Goal: Task Accomplishment & Management: Use online tool/utility

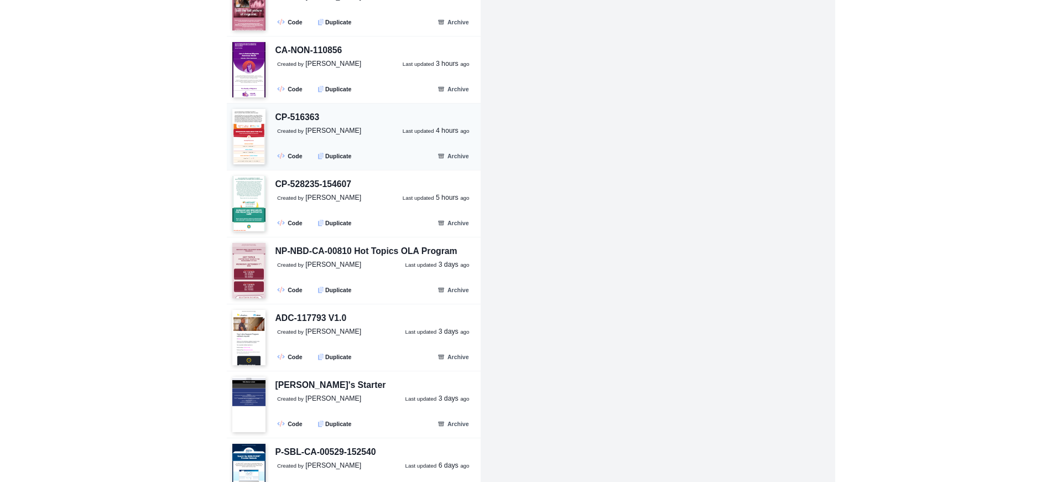
scroll to position [118, 0]
click at [312, 320] on div "ADC-117793 V1.0" at bounding box center [311, 319] width 71 height 14
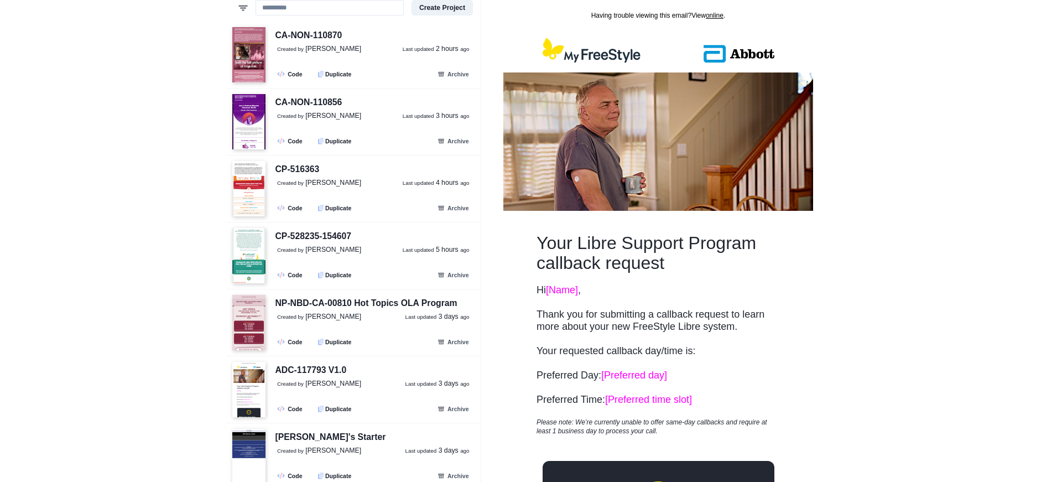
scroll to position [0, 0]
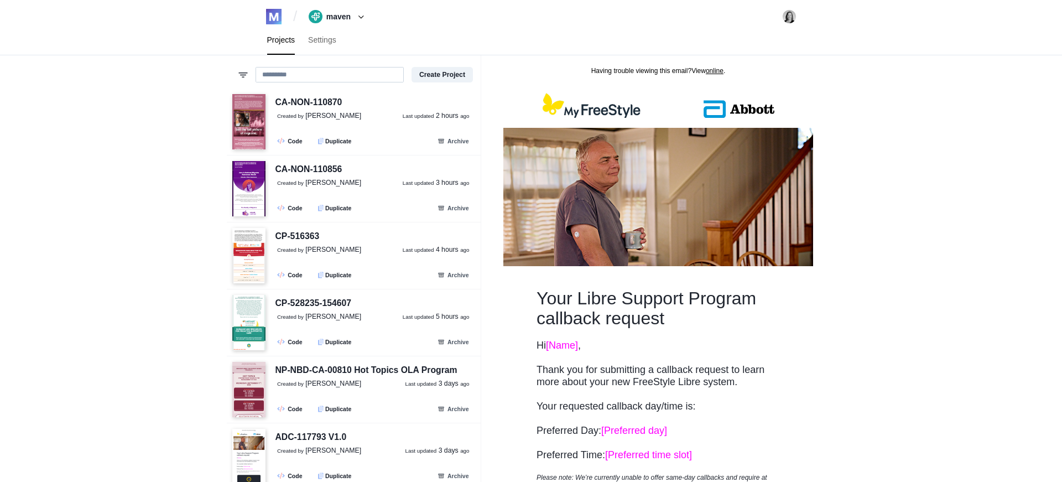
click at [293, 74] on input at bounding box center [330, 74] width 148 height 15
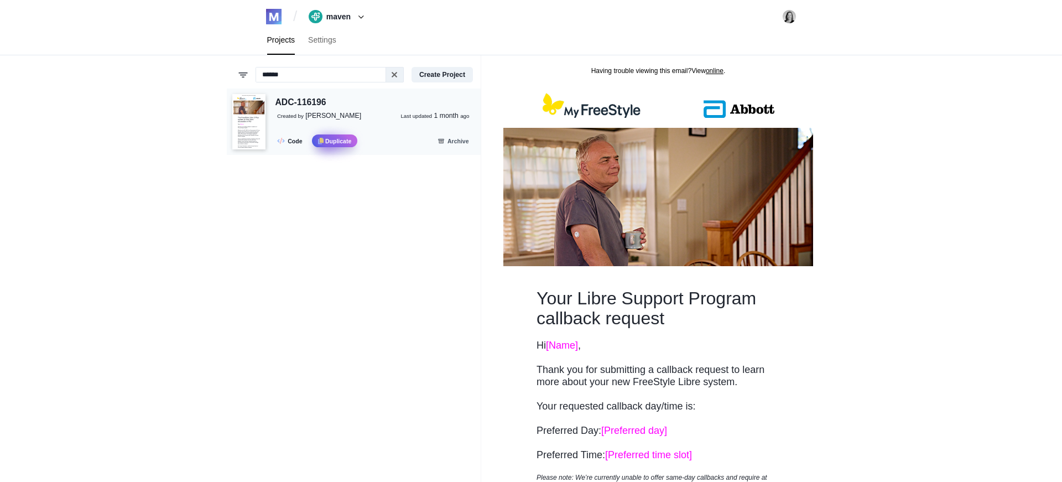
type input "******"
click at [333, 142] on button ".fa-secondary{opacity:.4} Duplicate" at bounding box center [334, 140] width 45 height 13
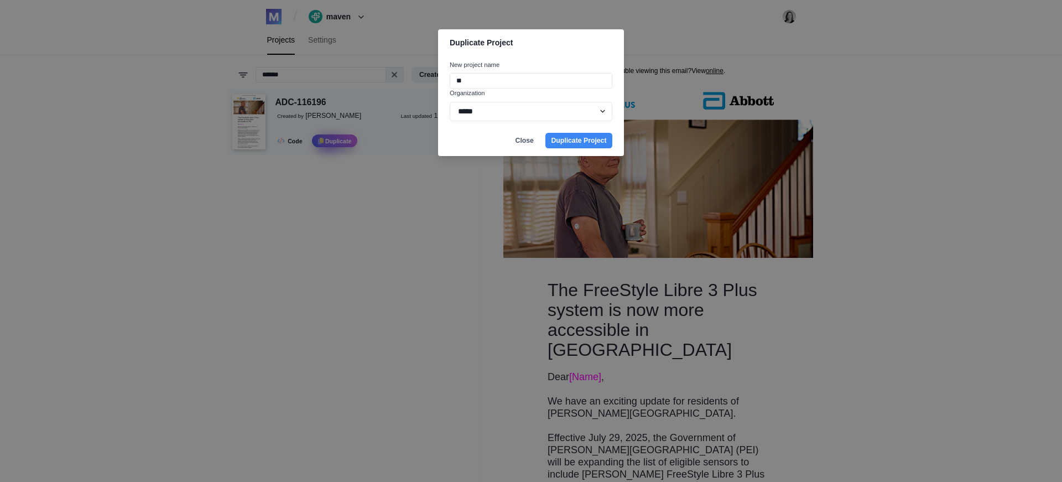
type input "*"
type input "**********"
click at [545, 133] on button "Duplicate Project" at bounding box center [578, 140] width 67 height 15
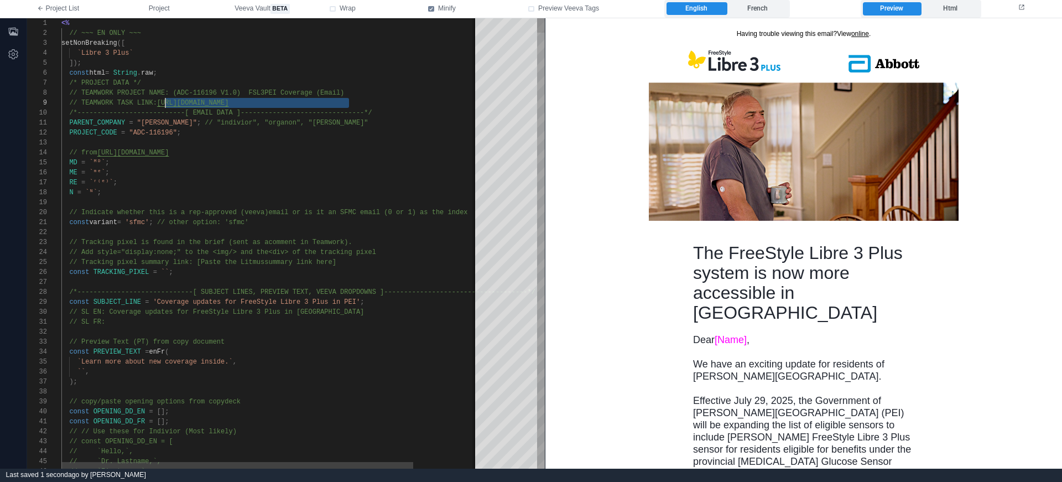
scroll to position [80, 100]
drag, startPoint x: 351, startPoint y: 103, endPoint x: 163, endPoint y: 103, distance: 188.1
paste textarea "Editor content;Press Alt+F1 for Accessibility Options."
click at [171, 133] on span ""ADC-116196"" at bounding box center [153, 133] width 48 height 8
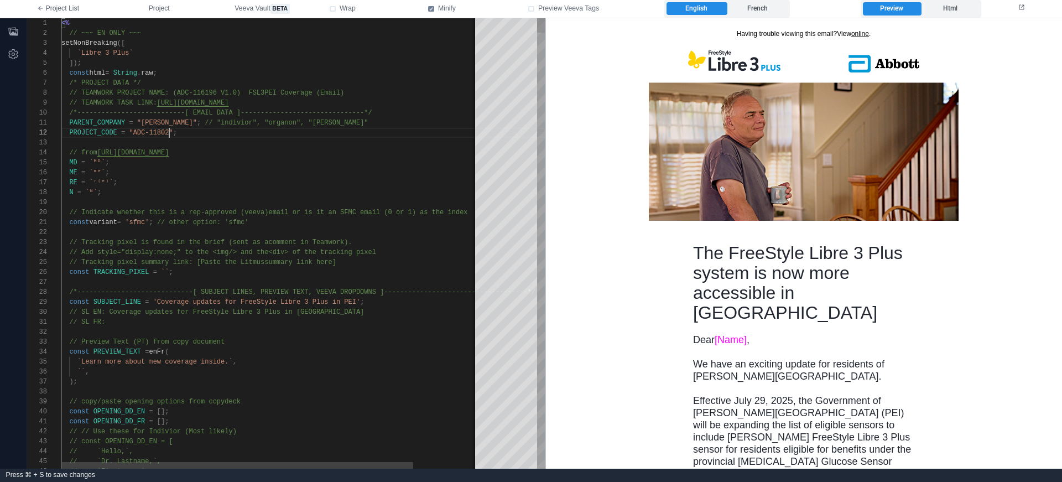
scroll to position [10, 112]
drag, startPoint x: 352, startPoint y: 92, endPoint x: 174, endPoint y: 90, distance: 178.7
paste textarea "Editor content;Press Alt+F1 for Accessibility Options."
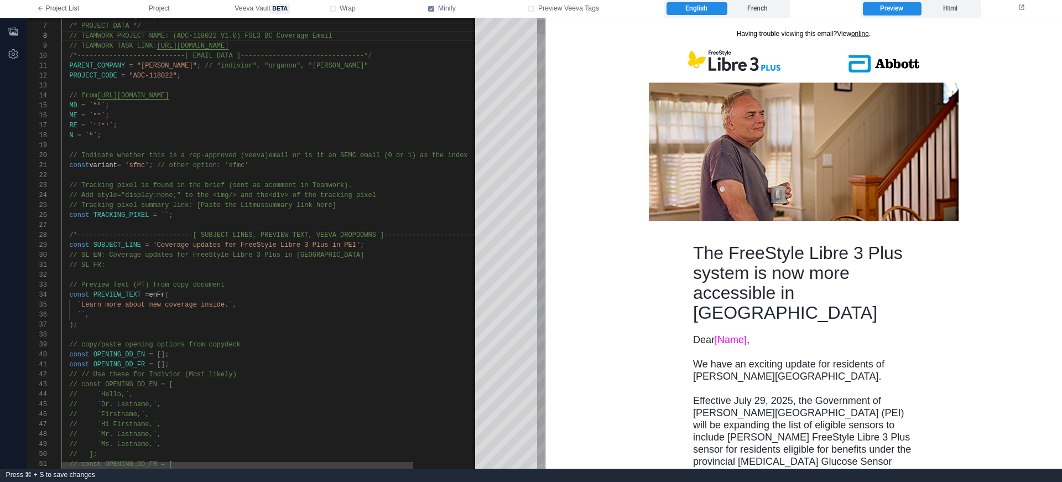
click at [306, 254] on span "lus in [GEOGRAPHIC_DATA]" at bounding box center [316, 255] width 96 height 8
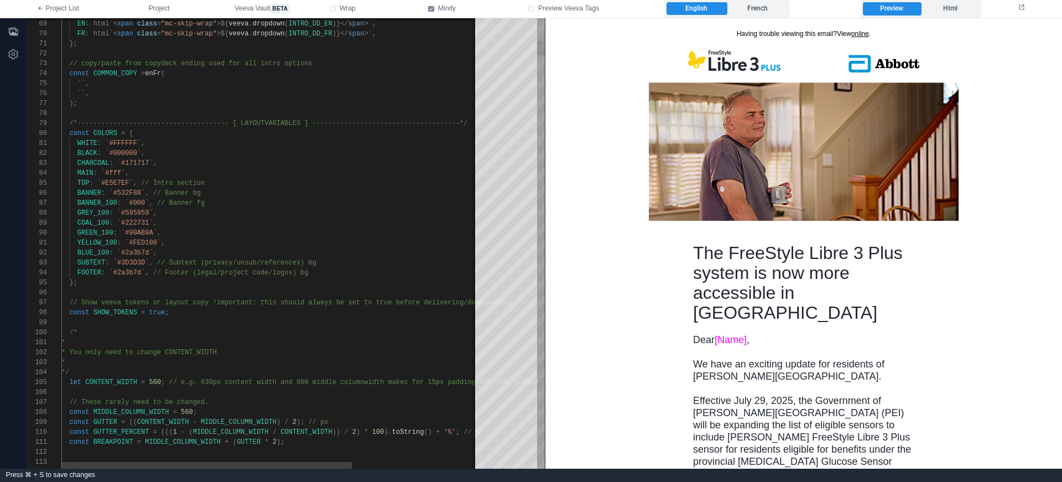
click at [344, 266] on div "SUBTEXT : `#3D3D3D` , // Subtext (privacy/unsub/references) bg" at bounding box center [361, 263] width 600 height 10
type textarea "**********"
type textarea "****"
type textarea "**********"
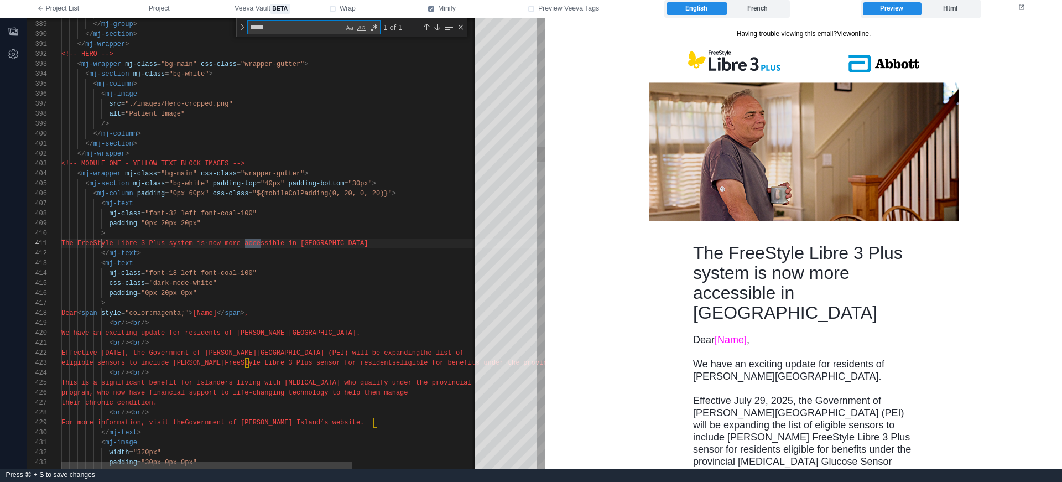
scroll to position [100, 204]
type textarea "*****"
drag, startPoint x: 285, startPoint y: 332, endPoint x: 341, endPoint y: 330, distance: 55.9
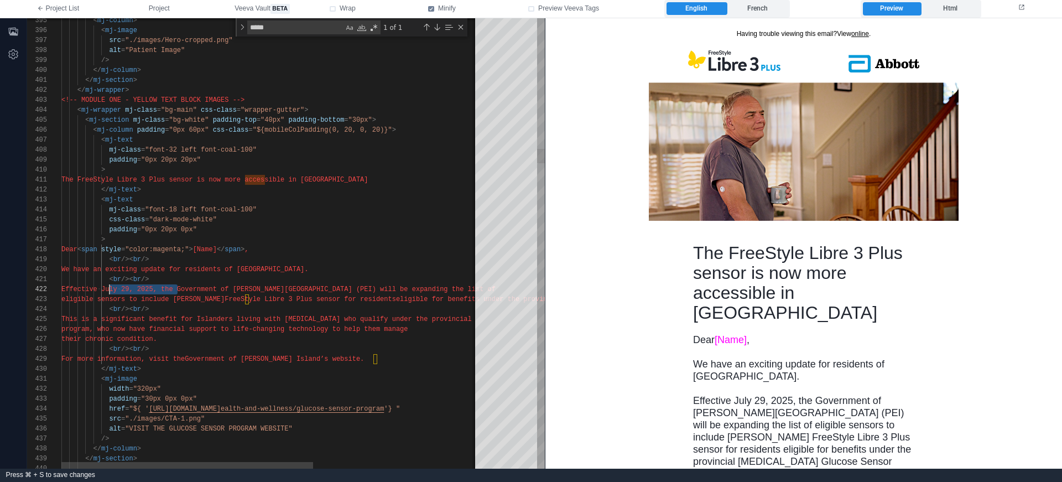
scroll to position [10, 48]
drag, startPoint x: 179, startPoint y: 290, endPoint x: 115, endPoint y: 290, distance: 64.7
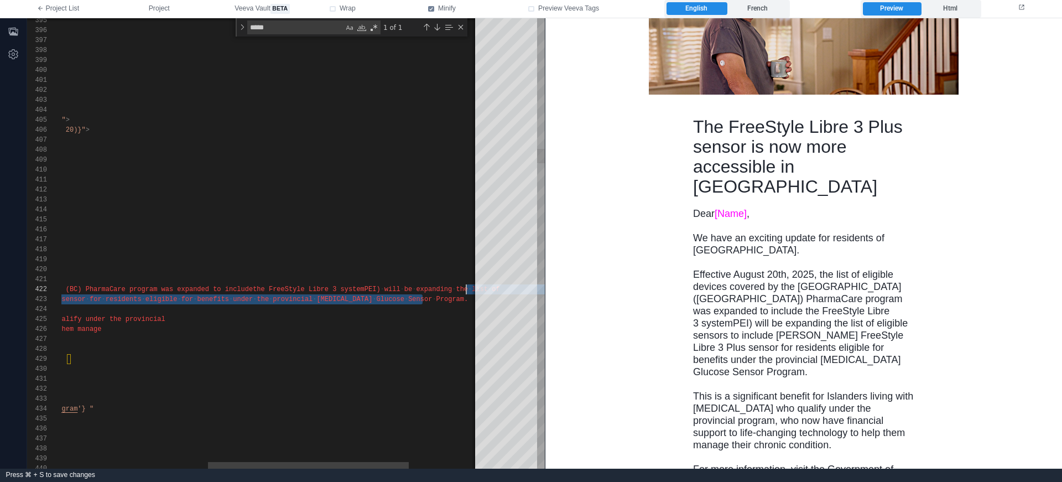
scroll to position [10, 711]
drag, startPoint x: 421, startPoint y: 298, endPoint x: 466, endPoint y: 286, distance: 47.0
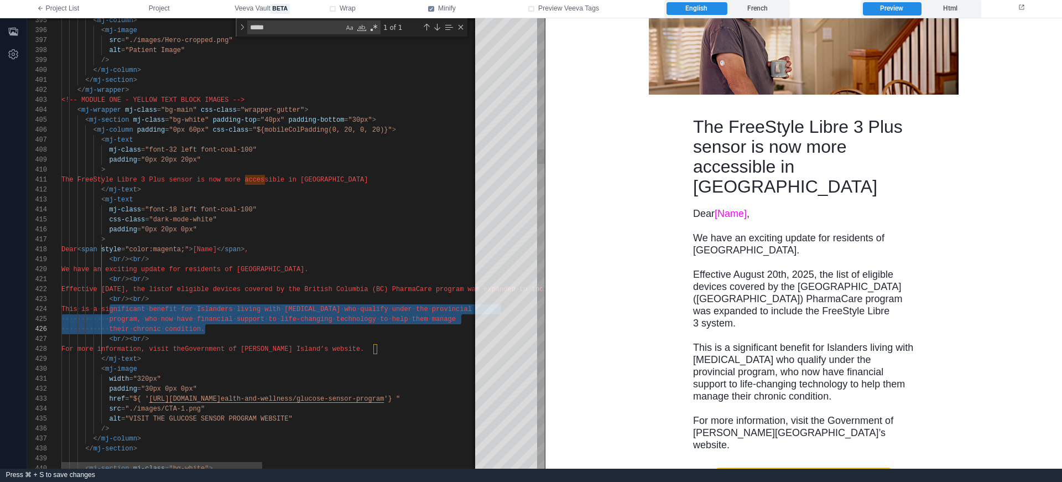
drag, startPoint x: 111, startPoint y: 309, endPoint x: 210, endPoint y: 326, distance: 100.4
paste textarea "**********"
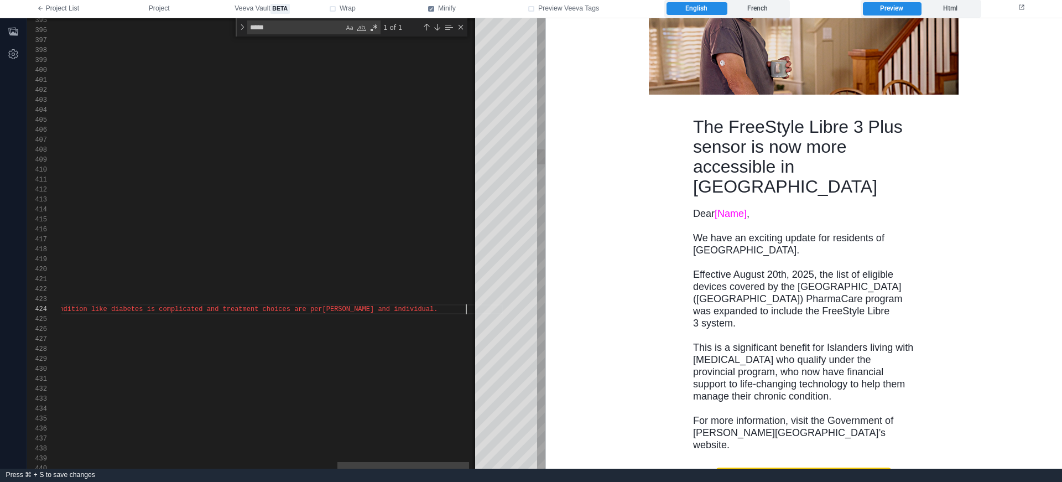
scroll to position [20, 1282]
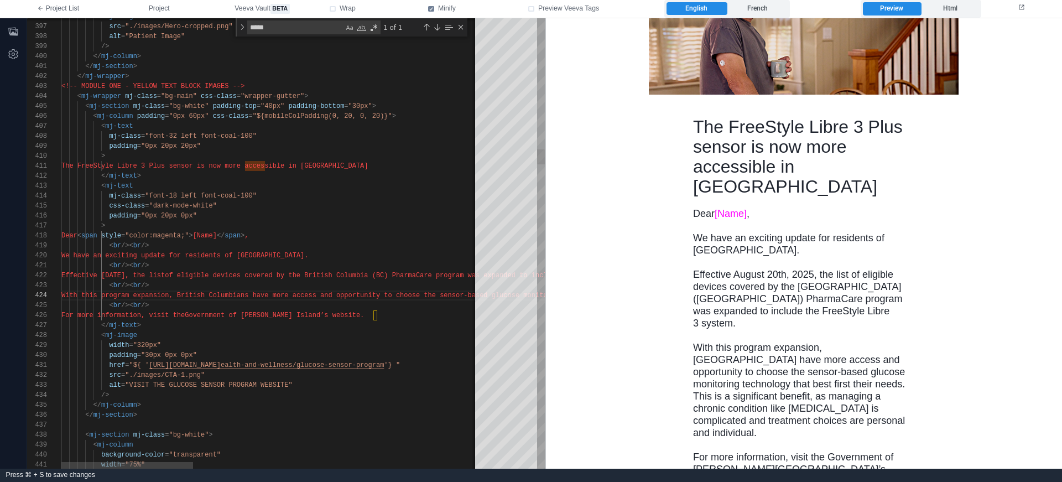
click at [294, 272] on span "of eligible devices covered by the British Columbi" at bounding box center [264, 276] width 199 height 8
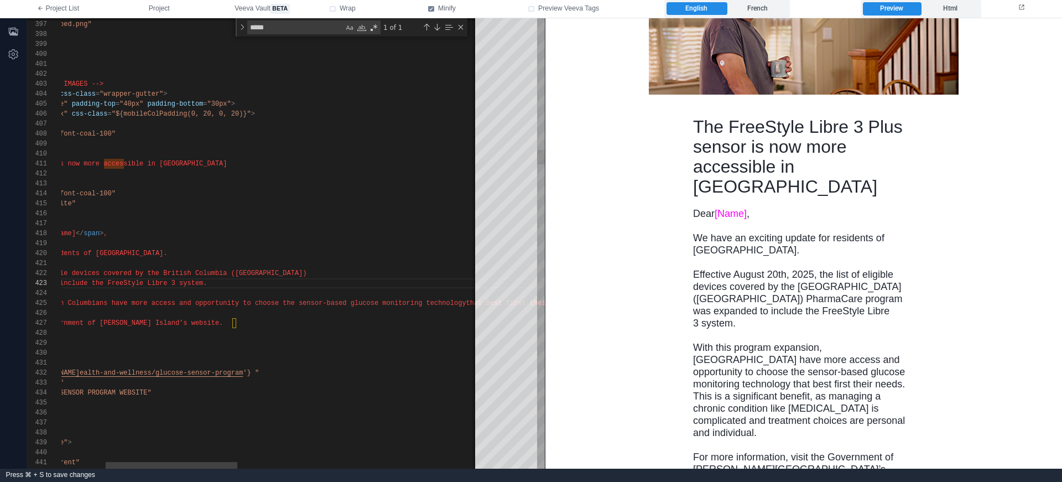
click at [347, 301] on span "se the sensor-based glucose monitoring technology" at bounding box center [368, 303] width 195 height 8
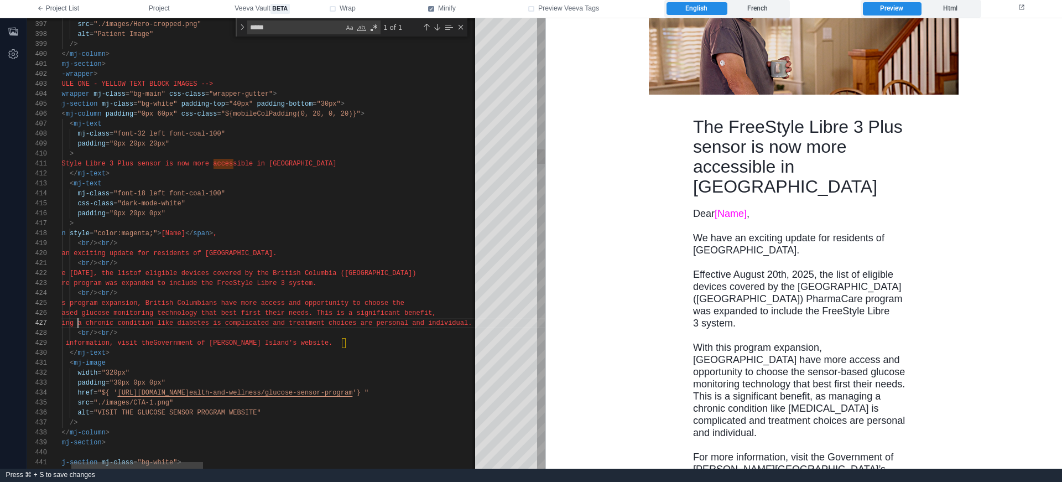
scroll to position [60, 48]
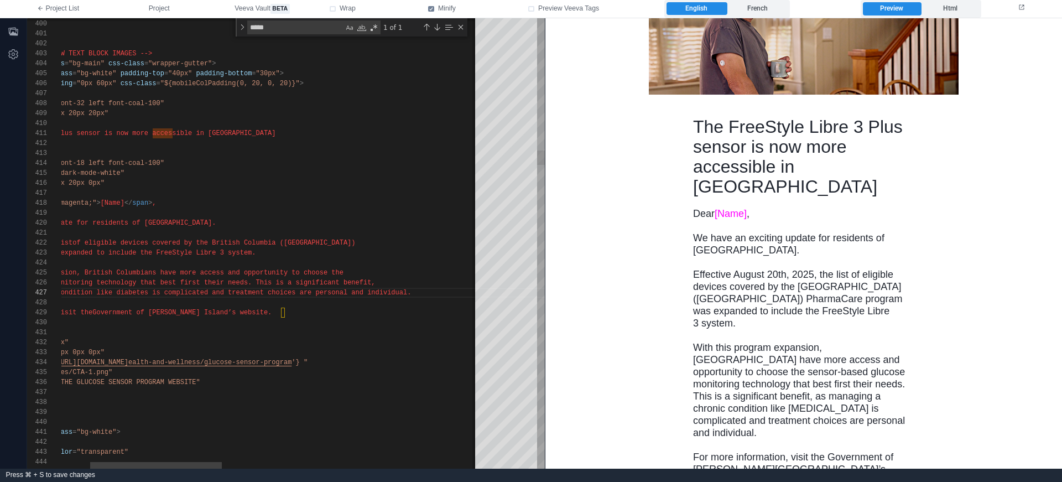
click at [465, 293] on div "as managing a chronic condition like d iabetes is complicated and treatment cho…" at bounding box center [629, 293] width 1320 height 10
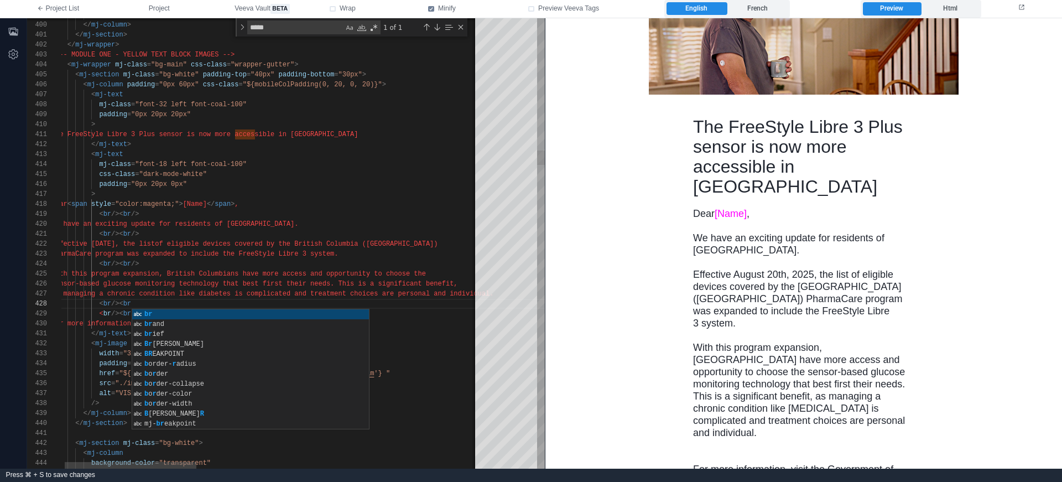
scroll to position [60, 84]
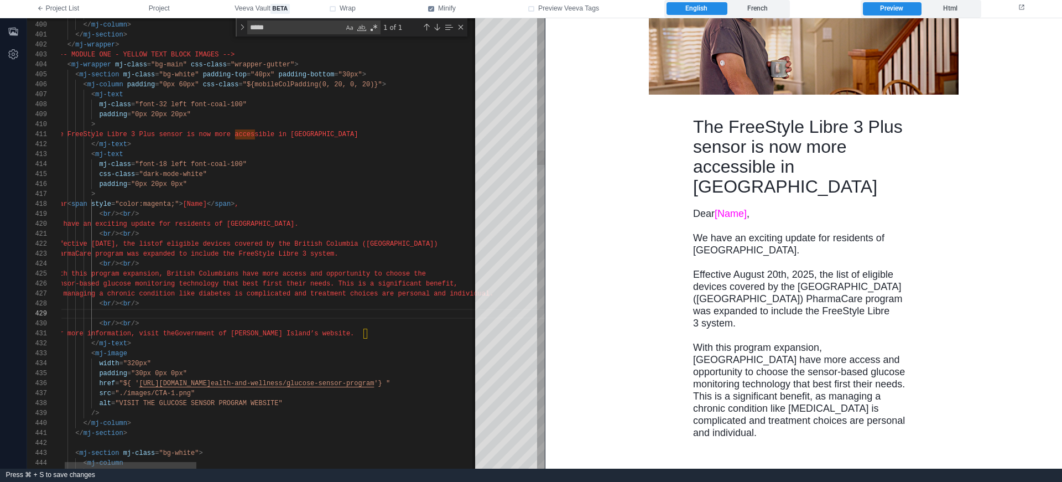
paste textarea "**********"
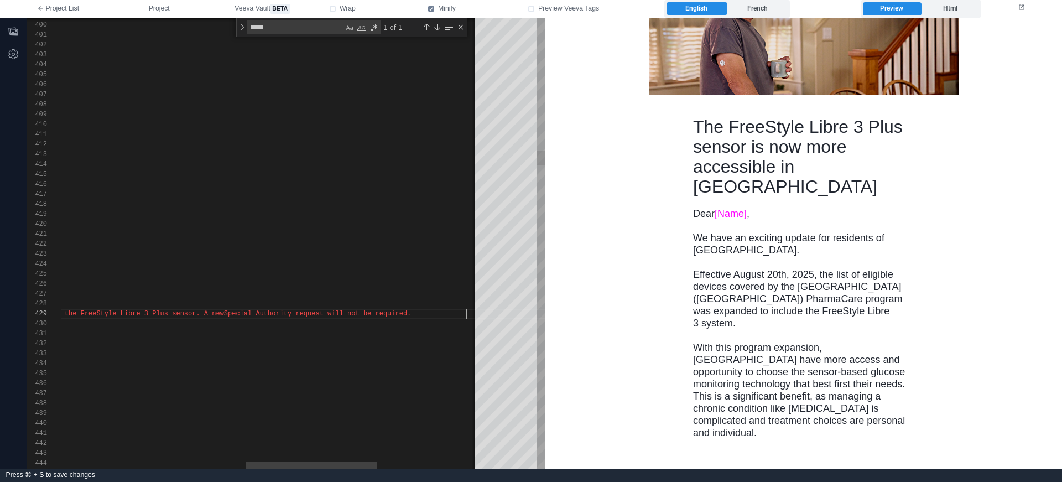
scroll to position [30, 990]
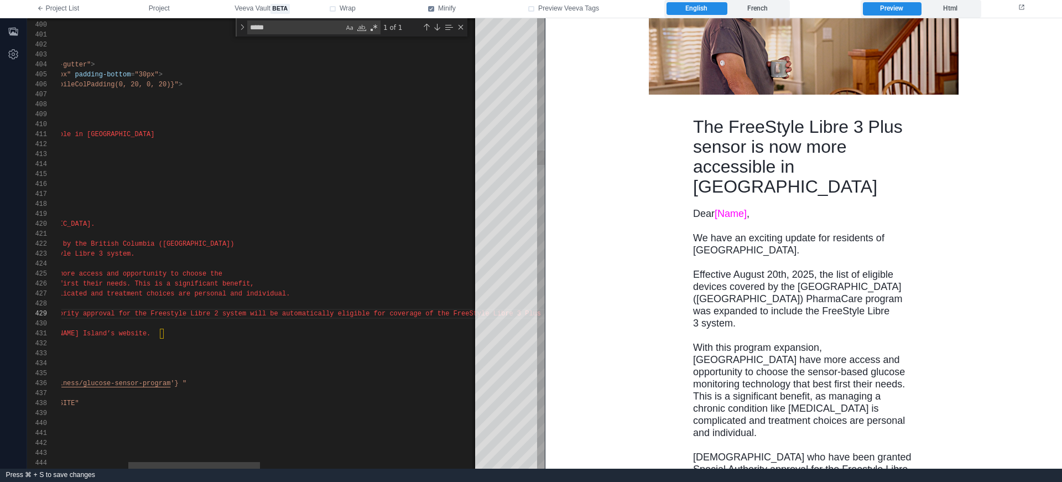
click at [331, 312] on div "437 435 436 432 433 434 424 425 430 431 413 414 415 416 417 418 419 420 421 422…" at bounding box center [286, 243] width 518 height 450
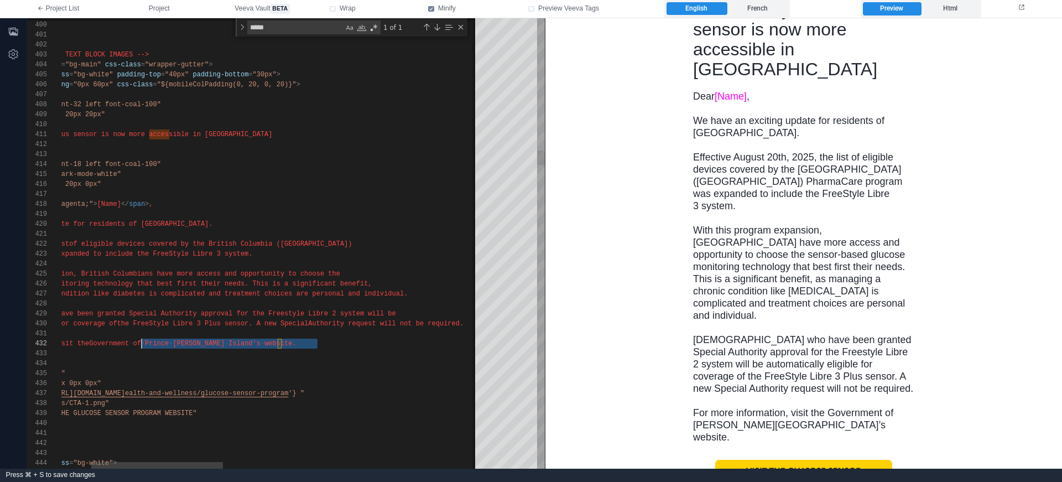
scroll to position [10, 176]
drag, startPoint x: 318, startPoint y: 345, endPoint x: 197, endPoint y: 341, distance: 120.1
paste textarea "**********"
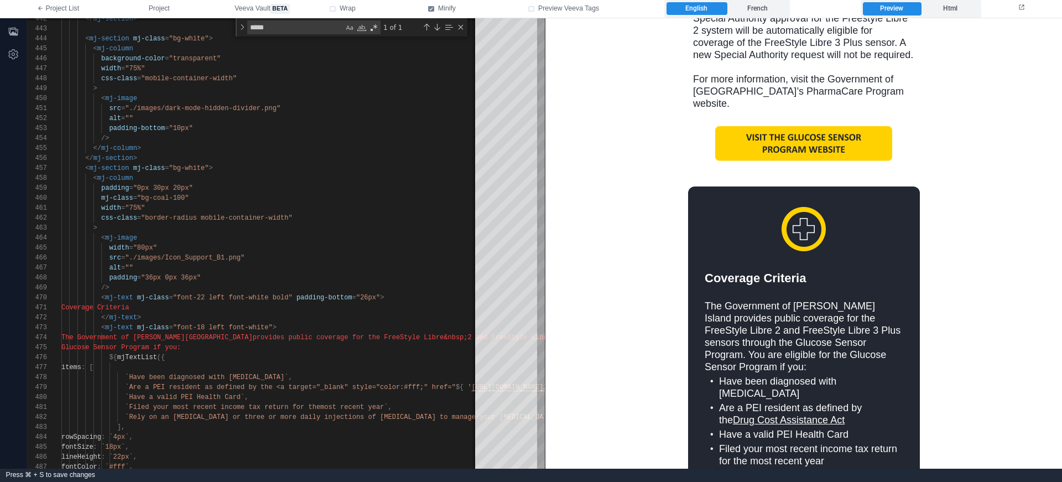
scroll to position [590, 0]
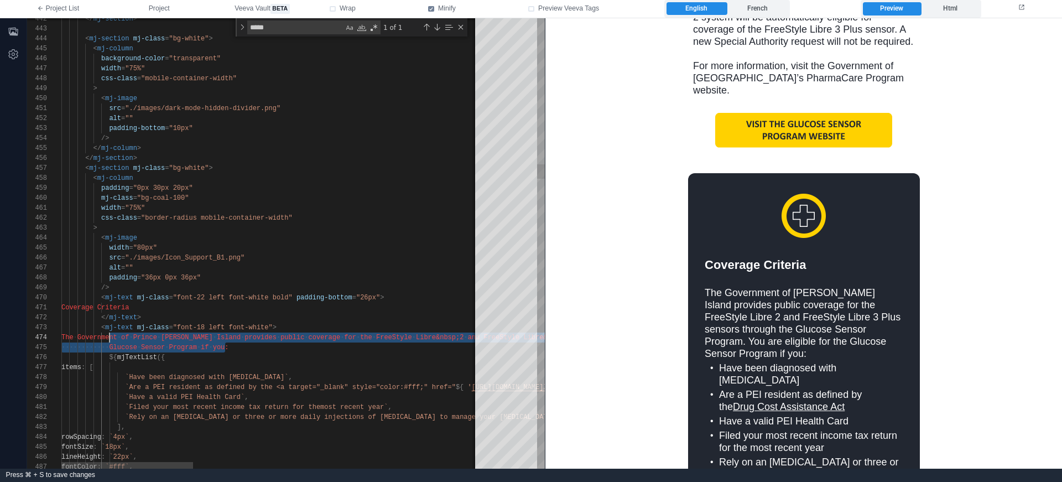
drag, startPoint x: 226, startPoint y: 346, endPoint x: 112, endPoint y: 338, distance: 114.8
paste textarea "**********"
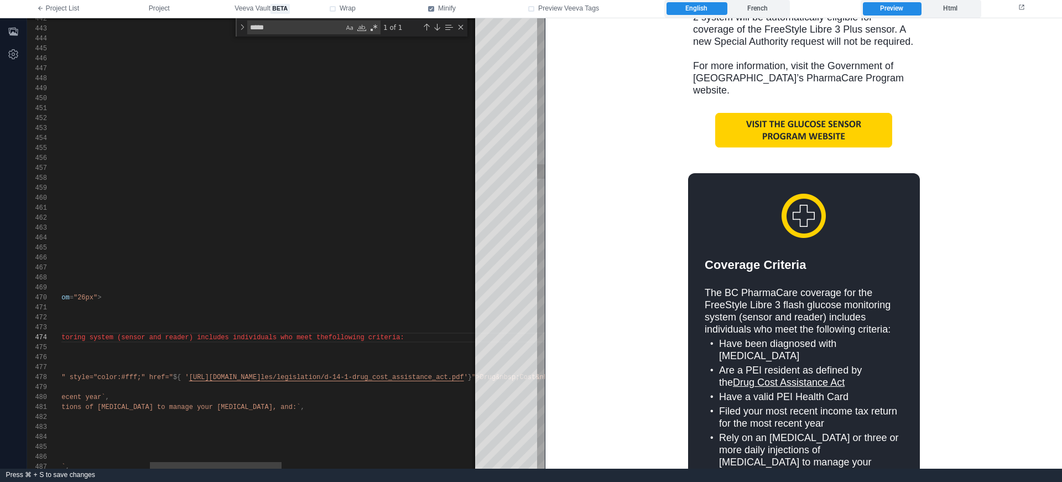
scroll to position [30, 680]
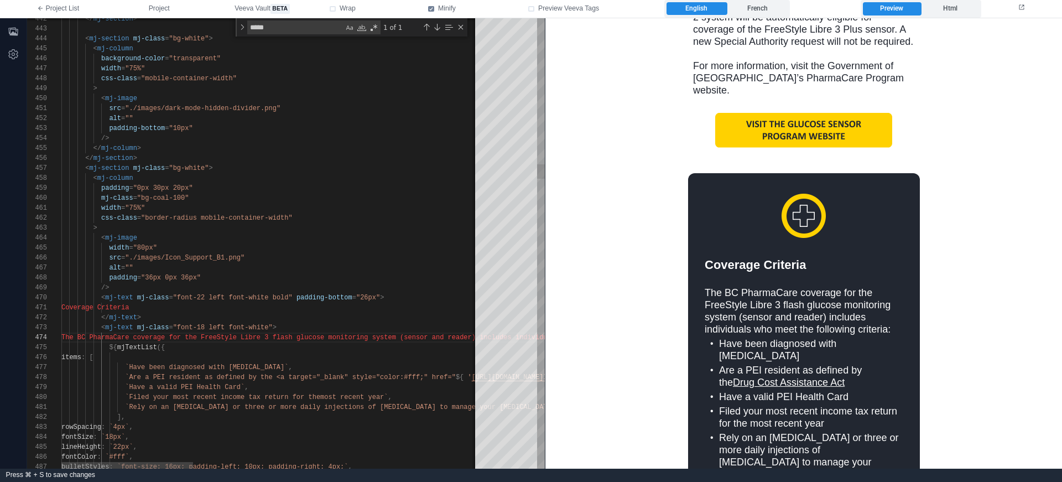
click at [111, 336] on span "The BC PharmaCare coverage for the Fre" at bounding box center [137, 338] width 152 height 8
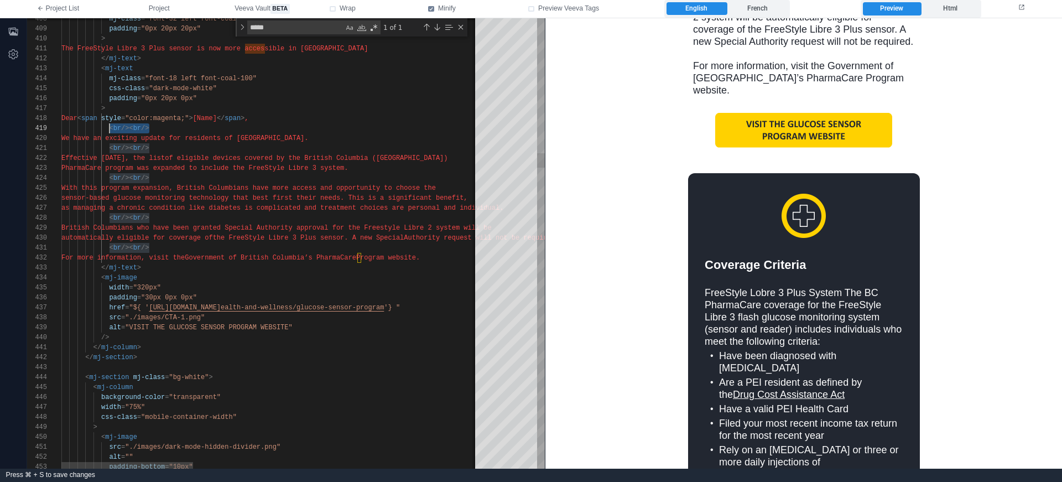
scroll to position [80, 48]
drag, startPoint x: 153, startPoint y: 126, endPoint x: 110, endPoint y: 127, distance: 43.2
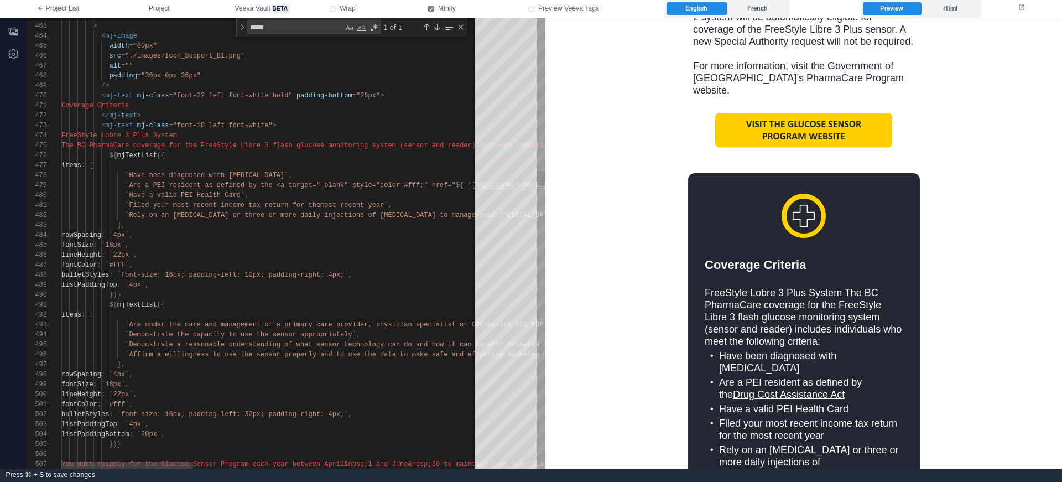
click at [231, 136] on div "FreeStyle Lobre 3 Plus System" at bounding box center [721, 136] width 1320 height 10
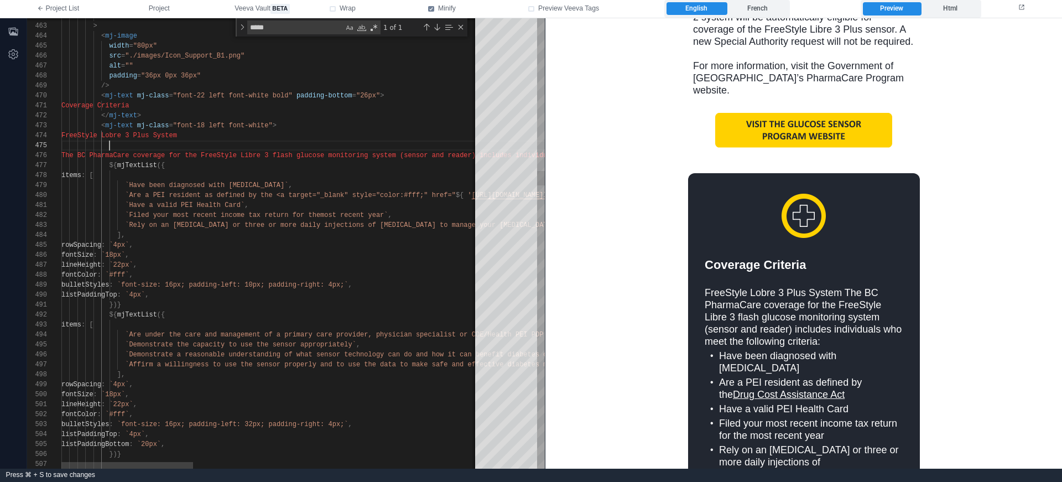
paste textarea "**********"
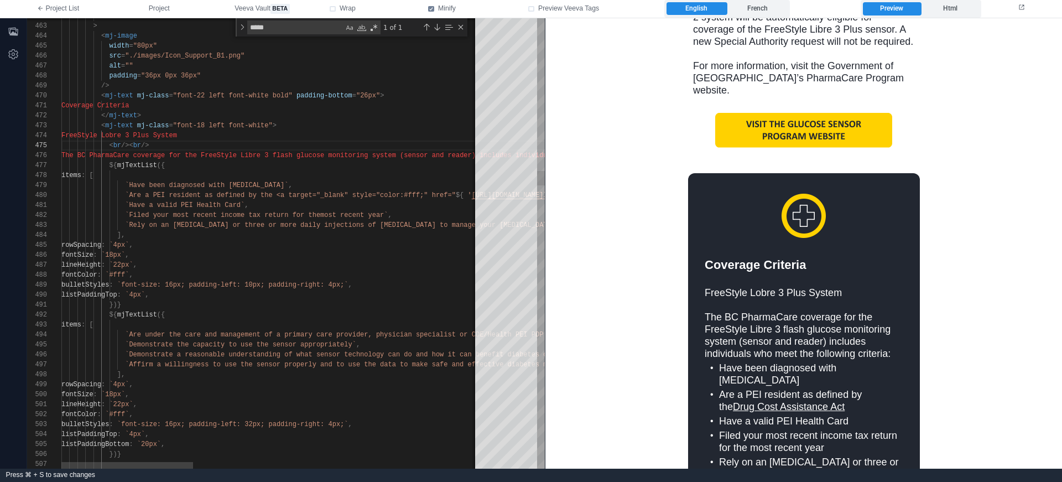
click at [158, 133] on span "FreeStyle Lobre 3 Plus System" at bounding box center [119, 136] width 116 height 8
click at [107, 136] on span "FreeStyle Libre 3 Plus System" at bounding box center [119, 136] width 116 height 8
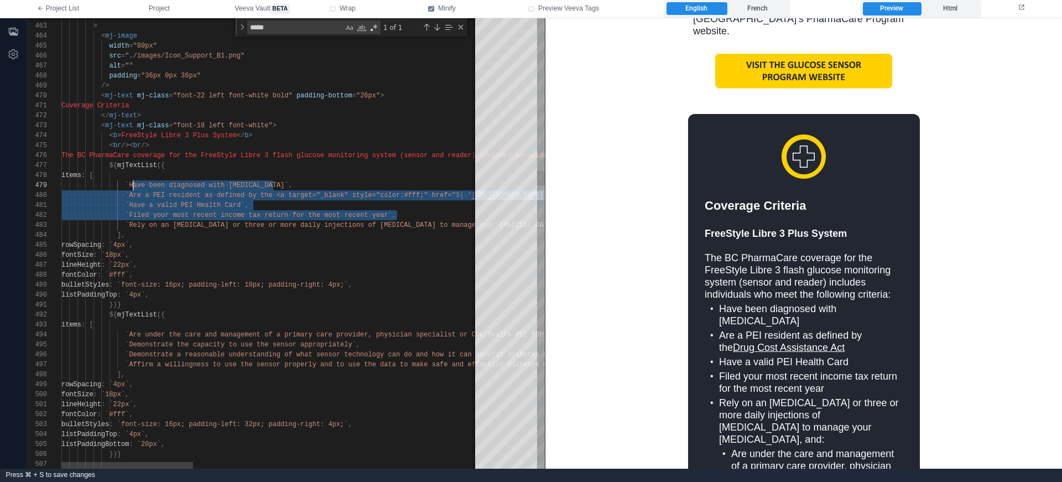
scroll to position [80, 68]
drag, startPoint x: 409, startPoint y: 213, endPoint x: 128, endPoint y: 187, distance: 281.7
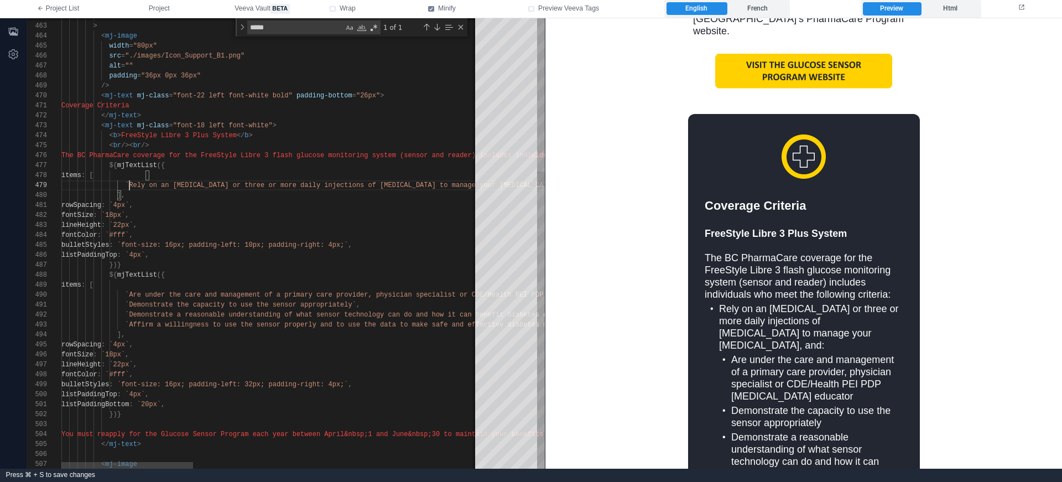
click at [130, 184] on span "`Rely on an [MEDICAL_DATA] or three or more daily in" at bounding box center [228, 185] width 207 height 8
paste textarea "**********"
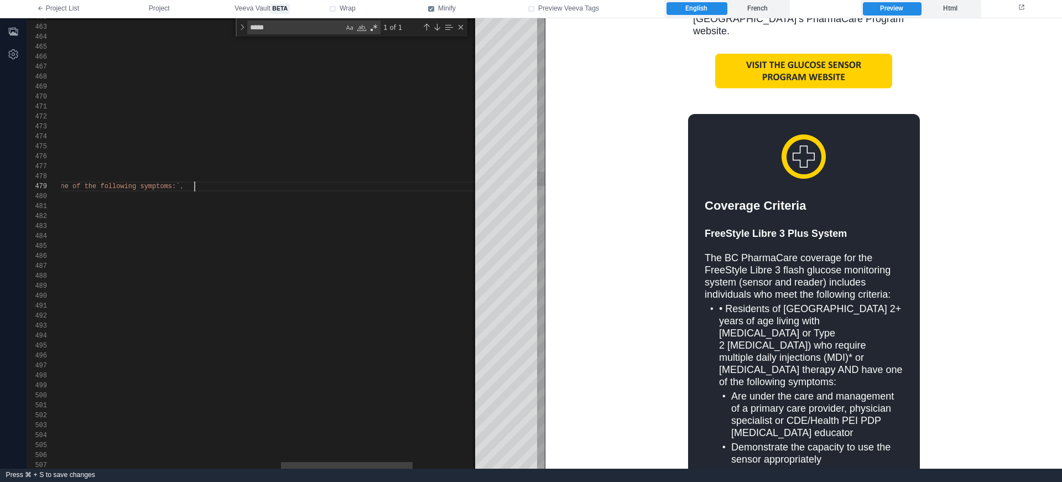
scroll to position [50, 835]
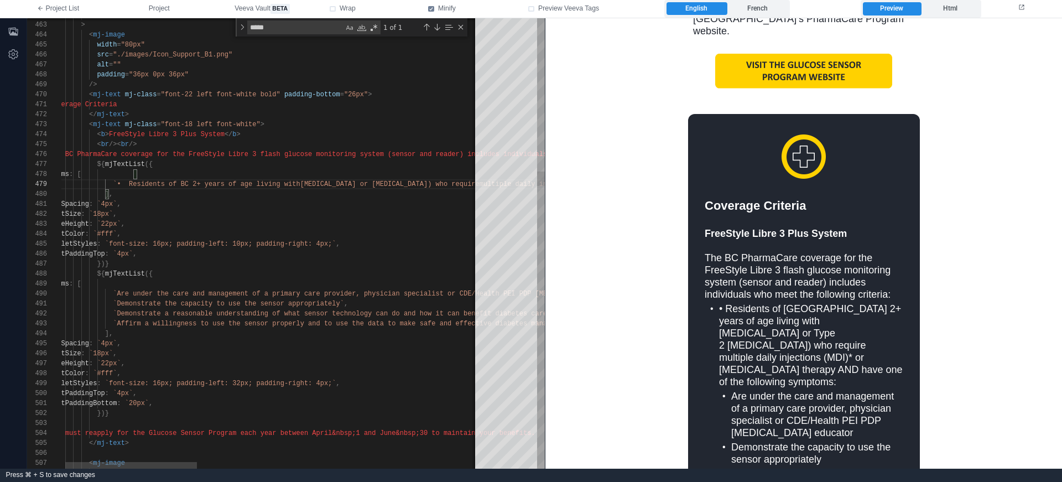
click at [129, 184] on div "462 463 464 465 466 467 468 469 470 471 472 473 474 476 477 478 479 480 481 482…" at bounding box center [286, 243] width 518 height 450
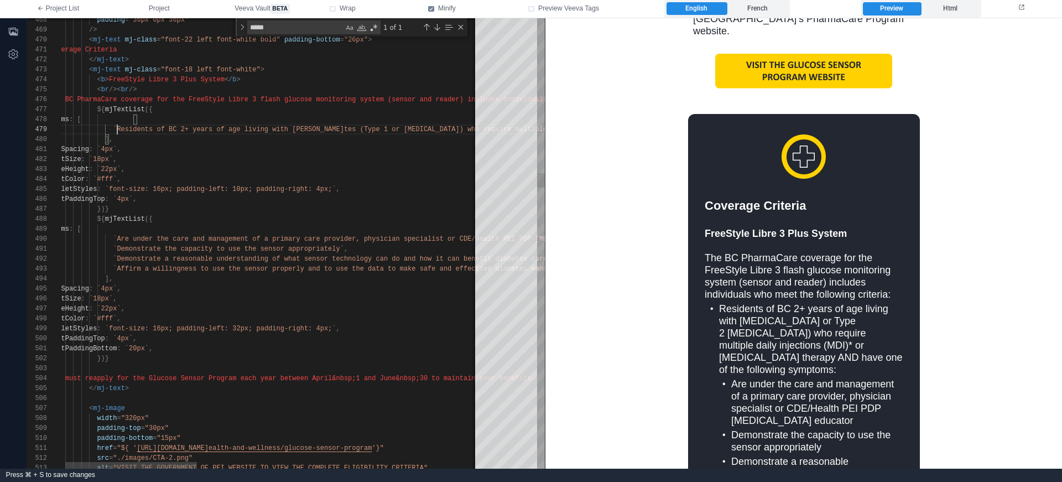
click at [117, 246] on div "468 469 470 471 472 473 474 476 477 478 479 480 481 482 483 484 485 486 487 488…" at bounding box center [286, 243] width 518 height 450
drag, startPoint x: 117, startPoint y: 239, endPoint x: 369, endPoint y: 234, distance: 251.8
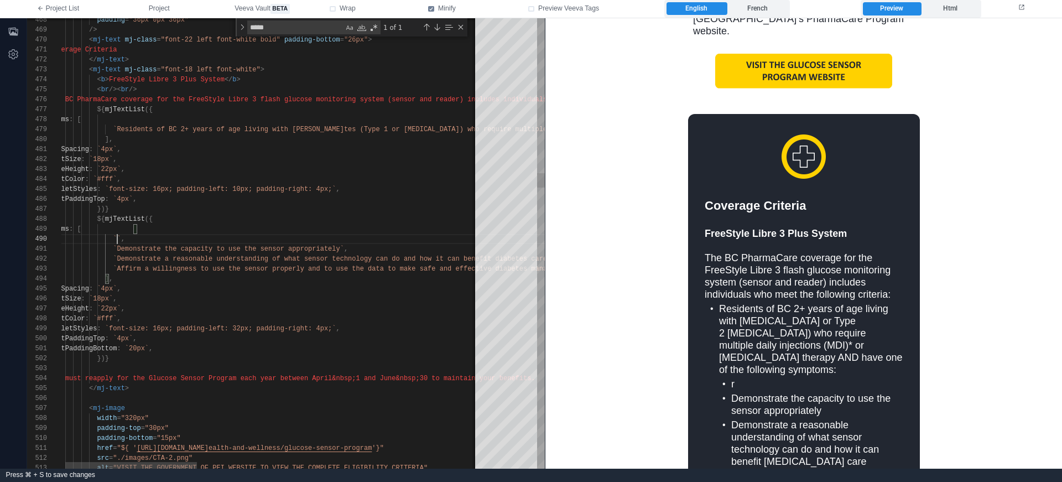
paste textarea "**********"
click at [249, 246] on div "468 469 470 471 472 473 474 476 477 478 479 480 481 482 483 484 485 486 487 488…" at bounding box center [286, 243] width 518 height 450
click at [119, 256] on span "`Demonstrate a reasonable understanding of what se" at bounding box center [212, 259] width 199 height 8
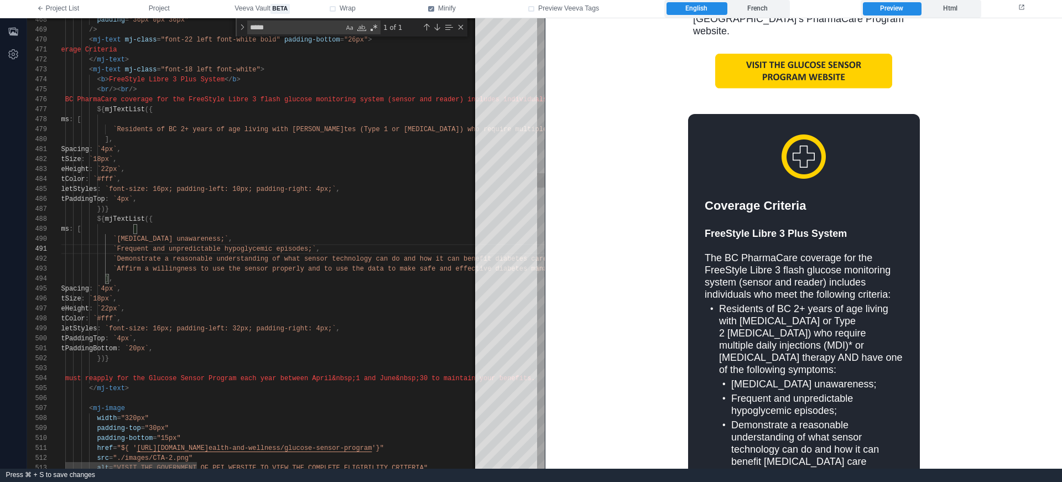
scroll to position [10, 68]
drag, startPoint x: 232, startPoint y: 258, endPoint x: 413, endPoint y: 257, distance: 181.5
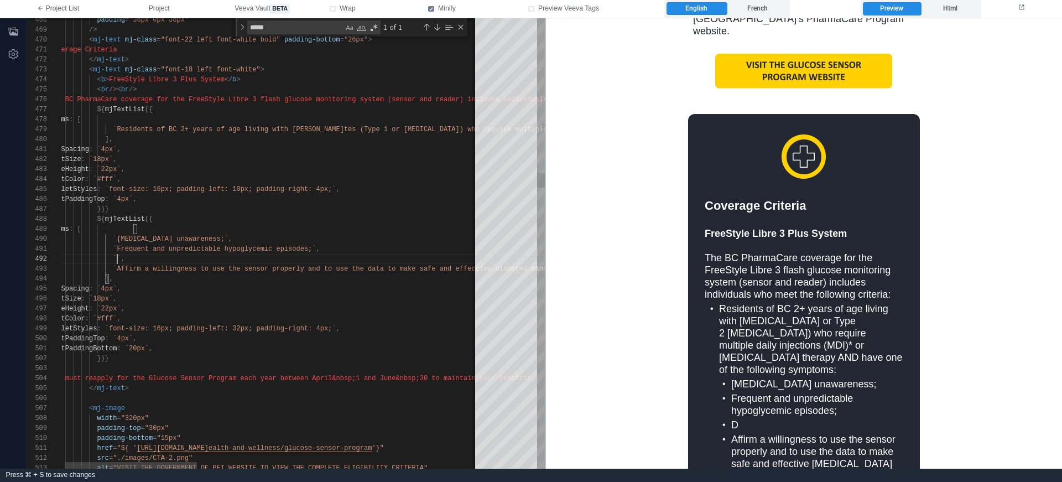
paste textarea "**********"
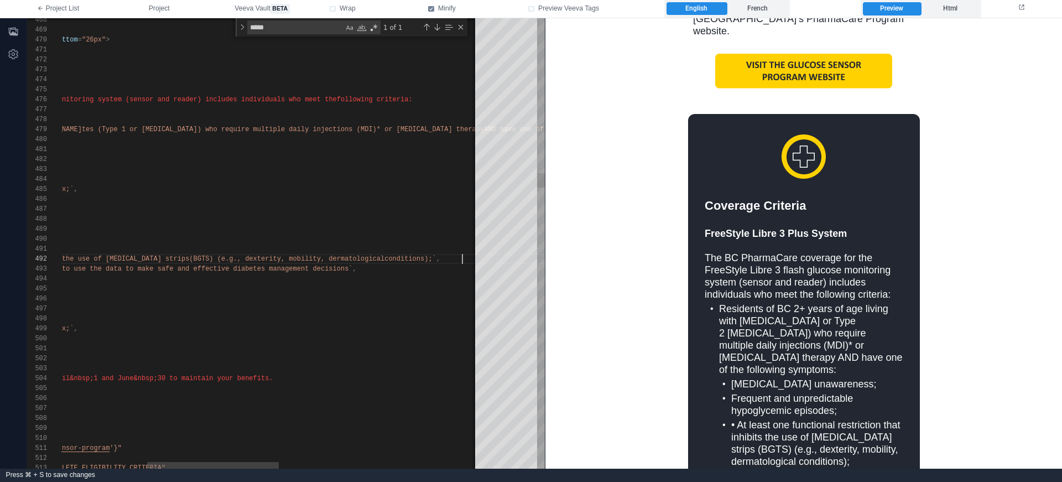
scroll to position [10, 675]
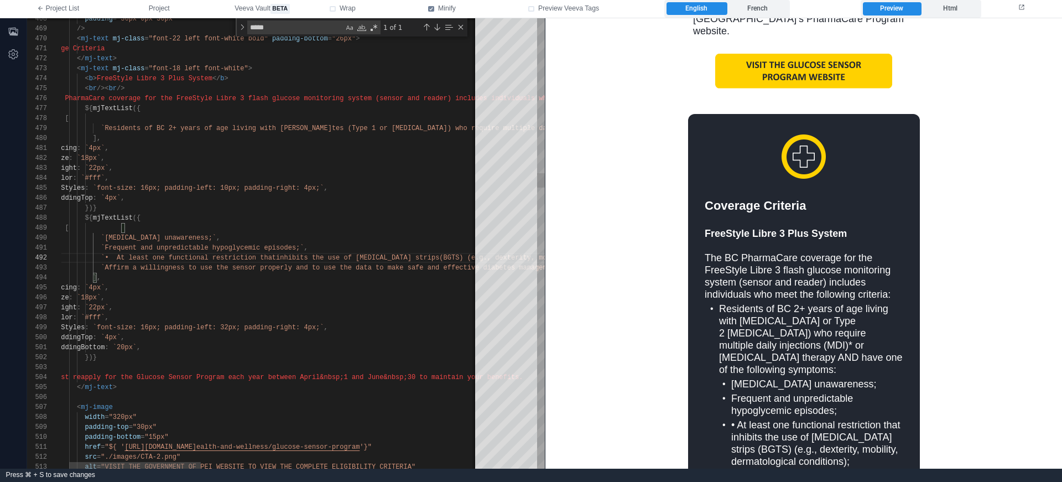
click at [119, 257] on span "`• At least one functional restriction that" at bounding box center [188, 258] width 175 height 8
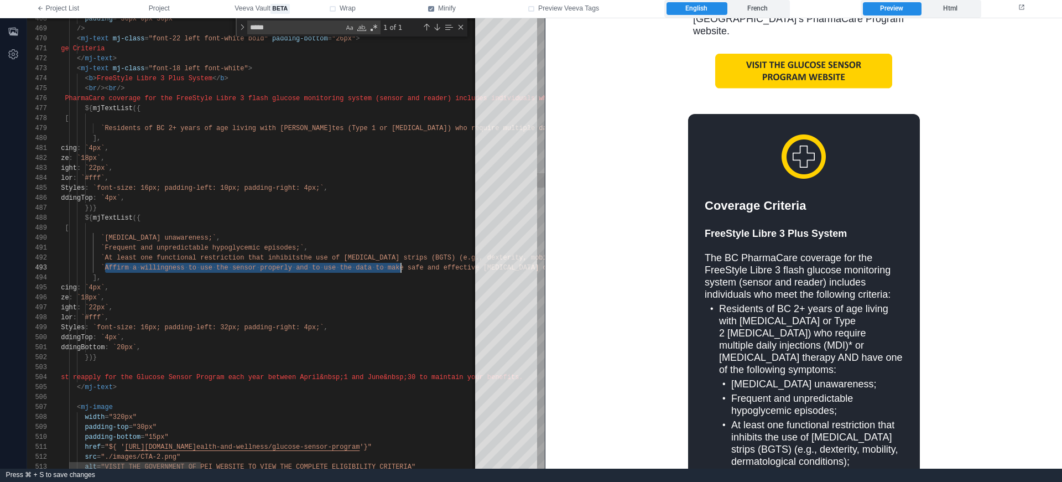
drag, startPoint x: 106, startPoint y: 264, endPoint x: 400, endPoint y: 268, distance: 293.8
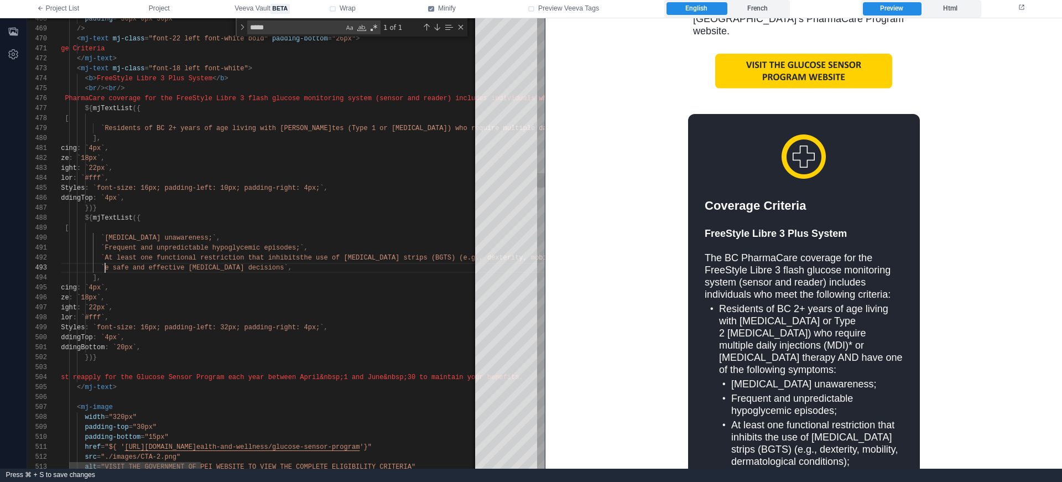
scroll to position [20, 68]
paste textarea "**********"
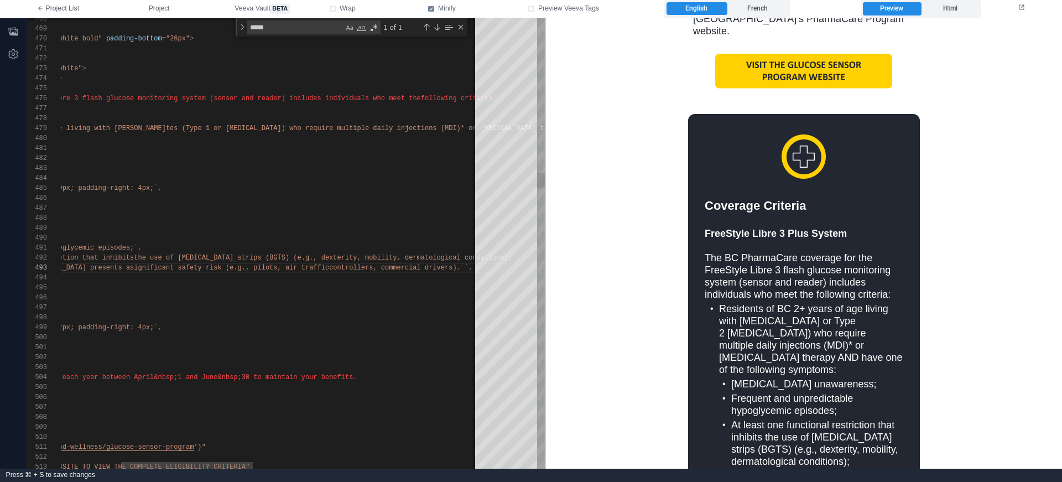
scroll to position [20, 591]
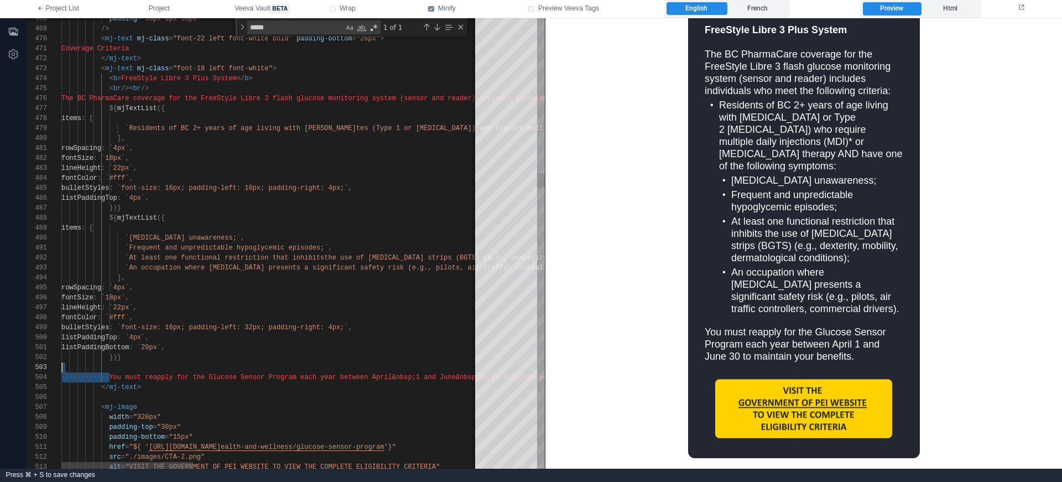
scroll to position [30, 404]
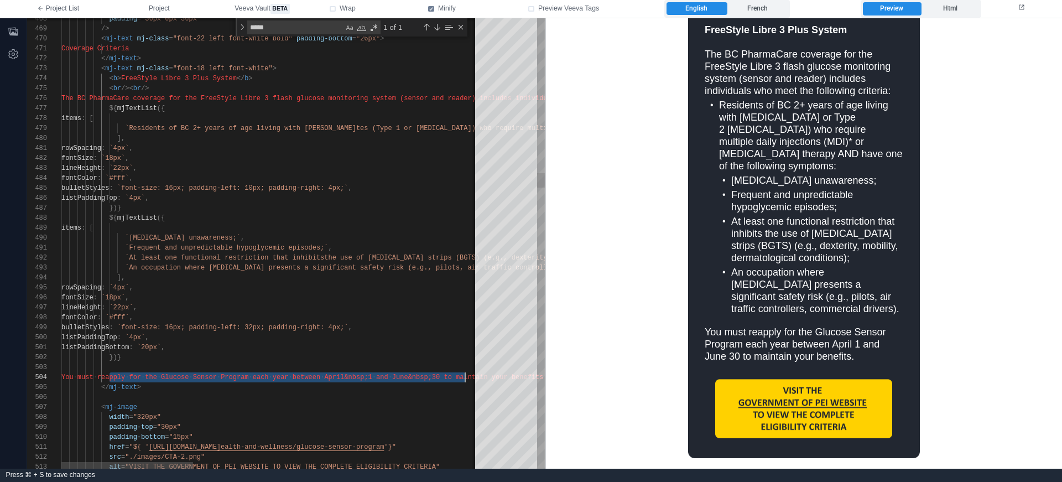
drag, startPoint x: 110, startPoint y: 376, endPoint x: 464, endPoint y: 374, distance: 354.6
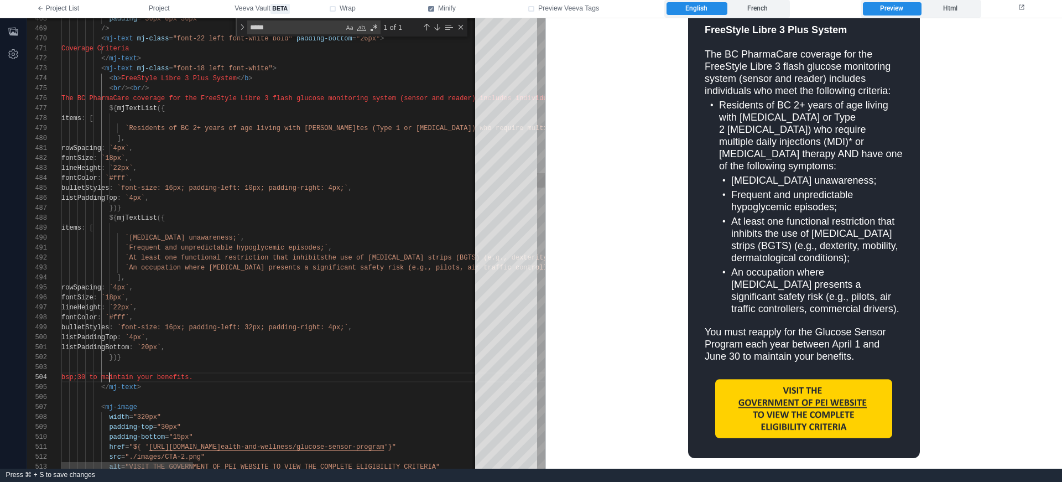
scroll to position [30, 48]
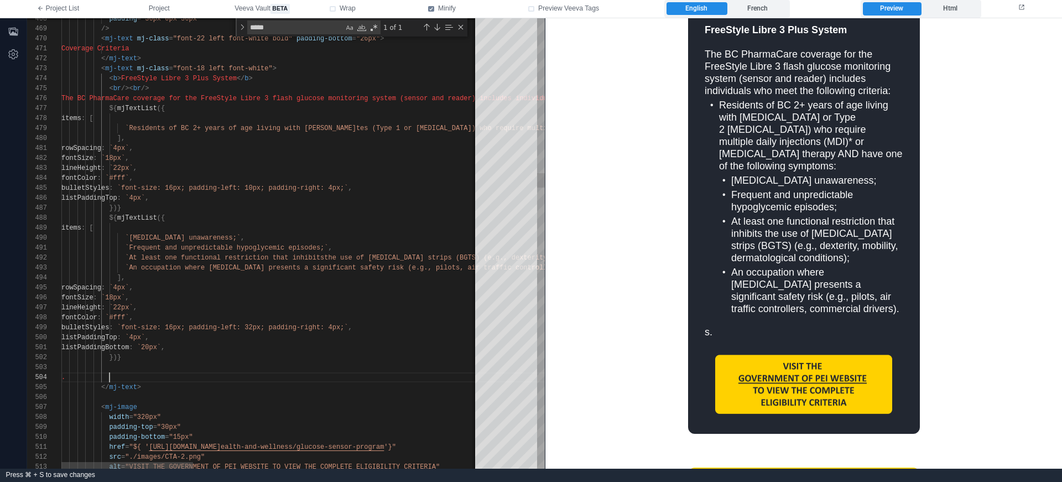
paste textarea "**********"
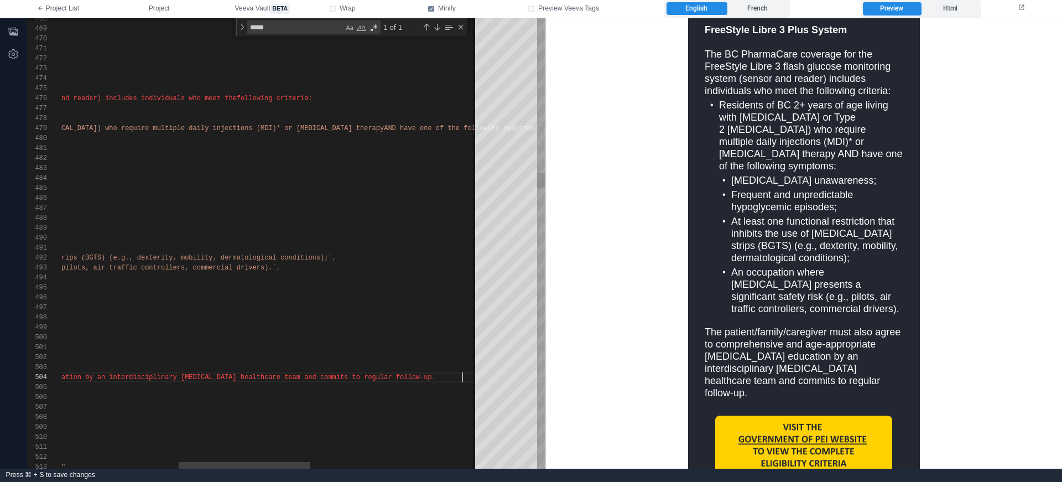
scroll to position [30, 775]
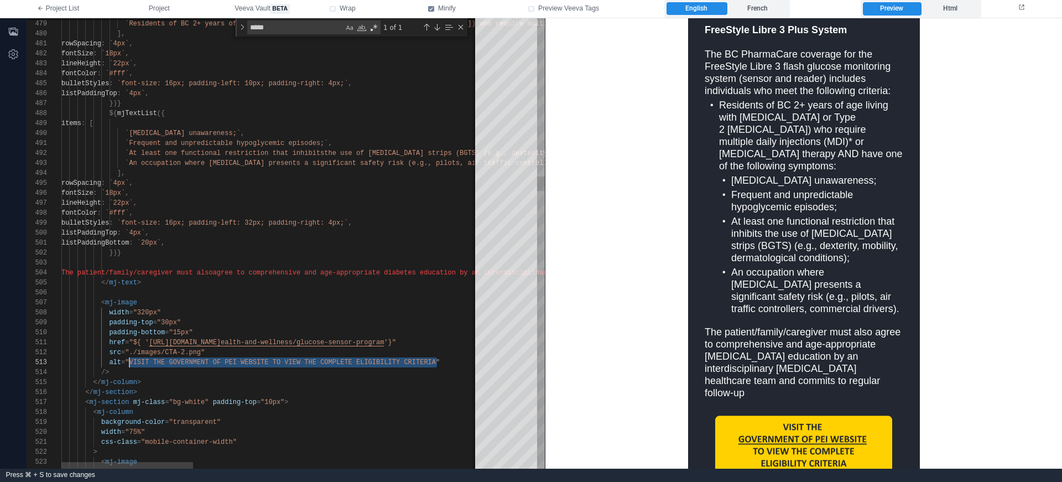
drag, startPoint x: 436, startPoint y: 361, endPoint x: 128, endPoint y: 366, distance: 308.2
paste textarea "Editor content;Press Alt+F1 for Accessibility Options."
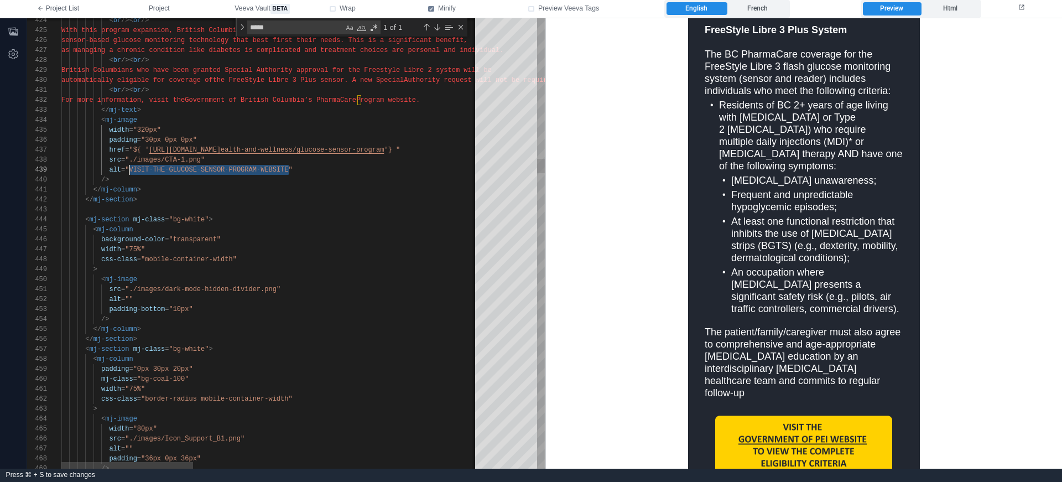
drag, startPoint x: 290, startPoint y: 169, endPoint x: 130, endPoint y: 168, distance: 160.4
paste textarea "**********"
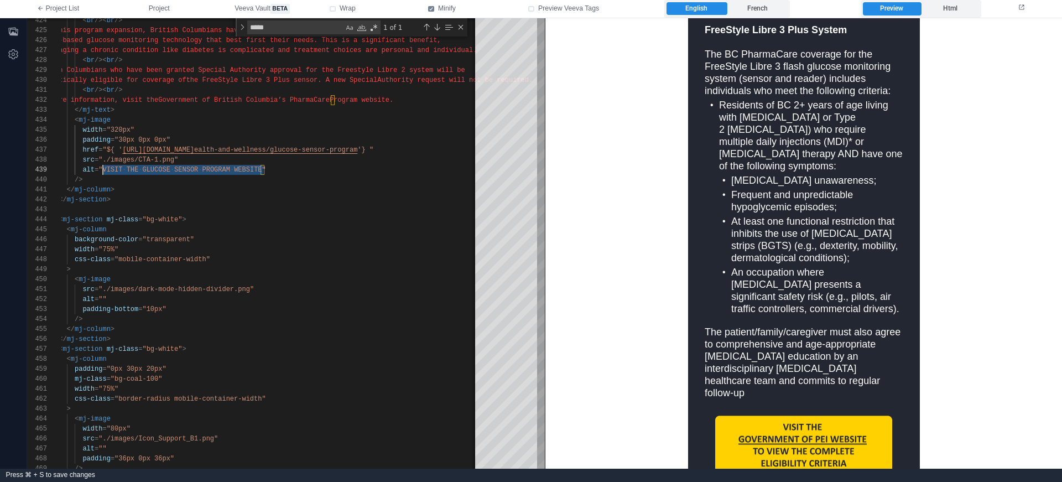
scroll to position [80, 68]
paste textarea "Editor content;Press Alt+F1 for Accessibility Options."
click at [590, 299] on td "The FreeStyle Libre 3 Plus sensor is now more accessible in [GEOGRAPHIC_DATA] D…" at bounding box center [803, 221] width 517 height 1708
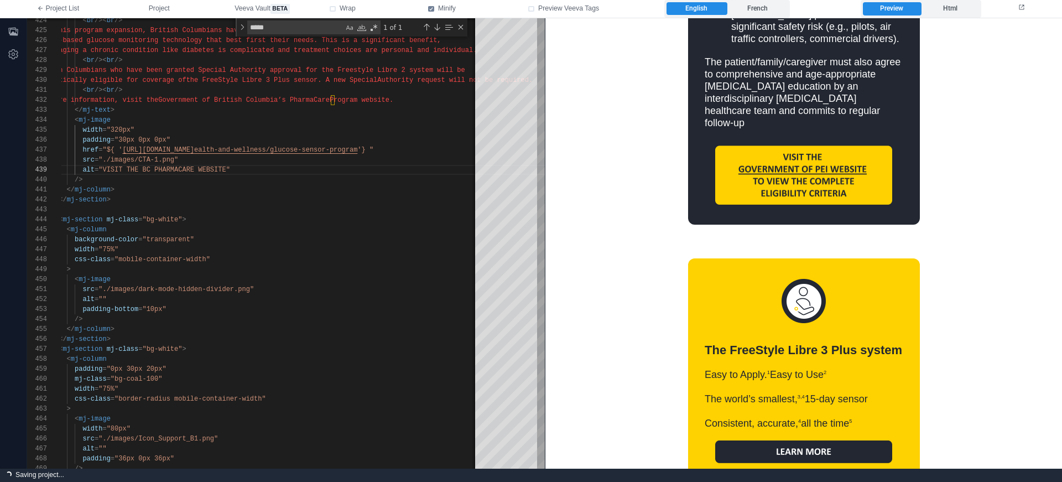
scroll to position [1193, 0]
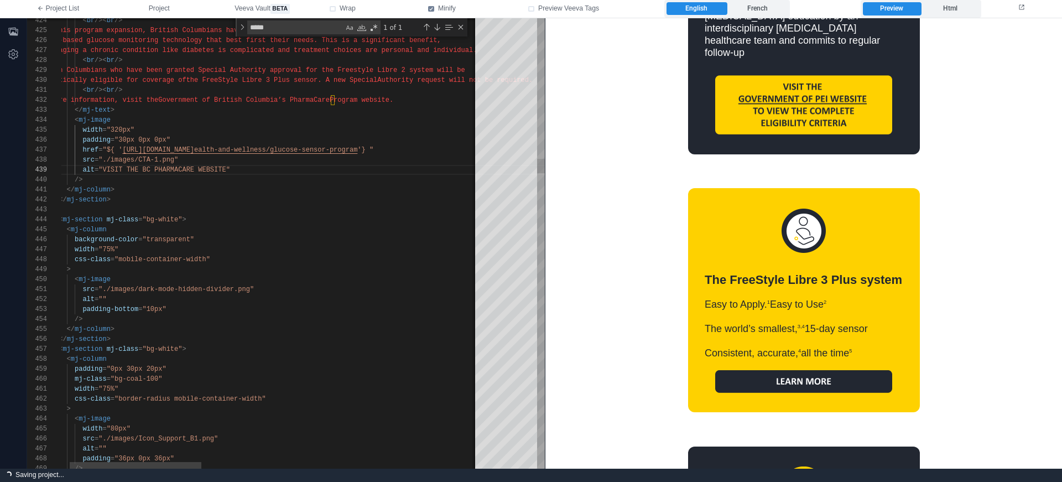
click at [347, 293] on div "src = "./images/dark-mode-hidden-divider.png"" at bounding box center [696, 289] width 1323 height 10
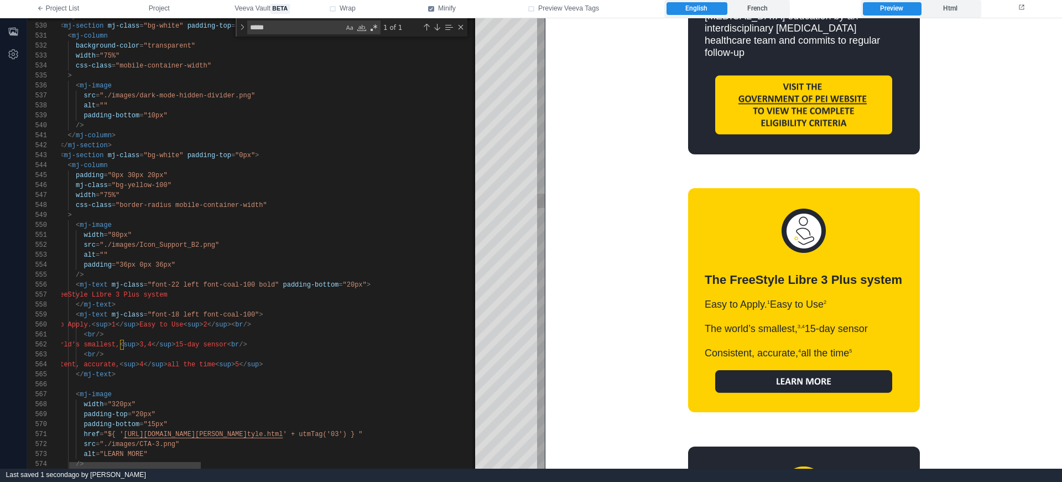
click at [251, 324] on span "/>" at bounding box center [247, 325] width 8 height 8
drag, startPoint x: 219, startPoint y: 294, endPoint x: 193, endPoint y: 294, distance: 25.4
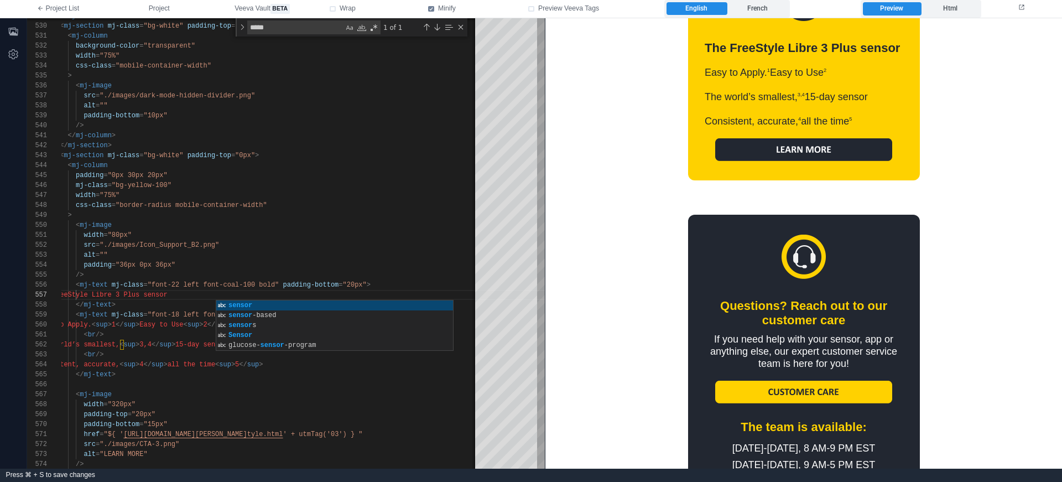
scroll to position [1426, 0]
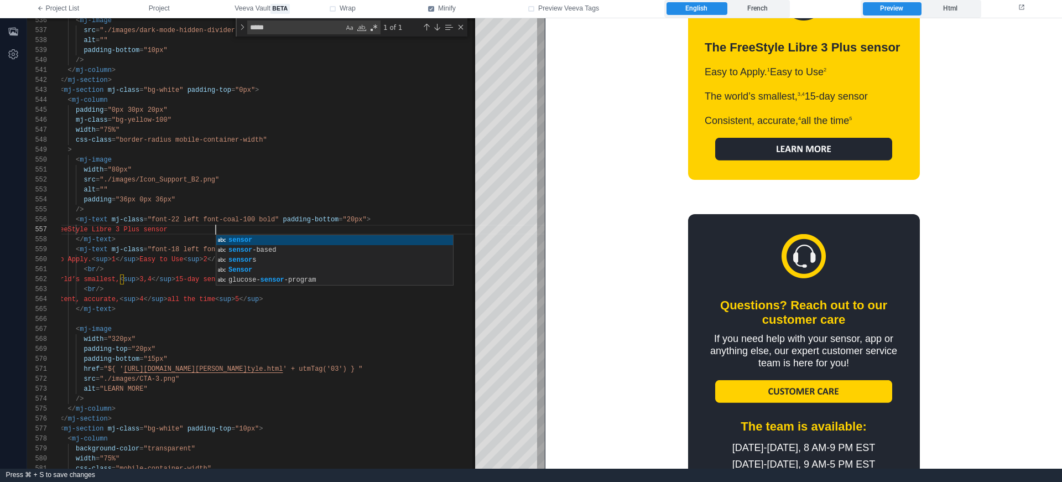
click at [702, 362] on td "Questions? Reach out to our customer care If you need help with your sensor, ap…" at bounding box center [804, 352] width 232 height 276
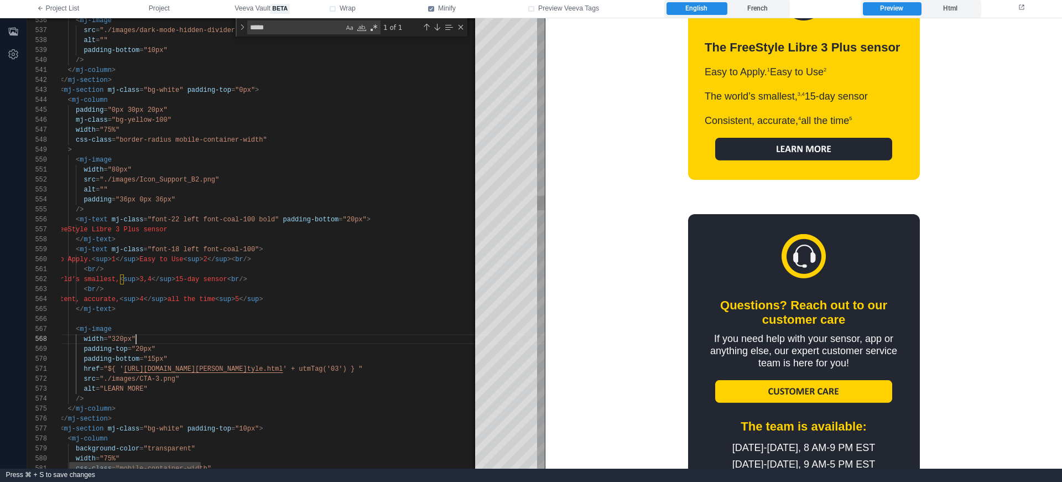
click at [253, 344] on div "padding-top = "20px"" at bounding box center [697, 349] width 1323 height 10
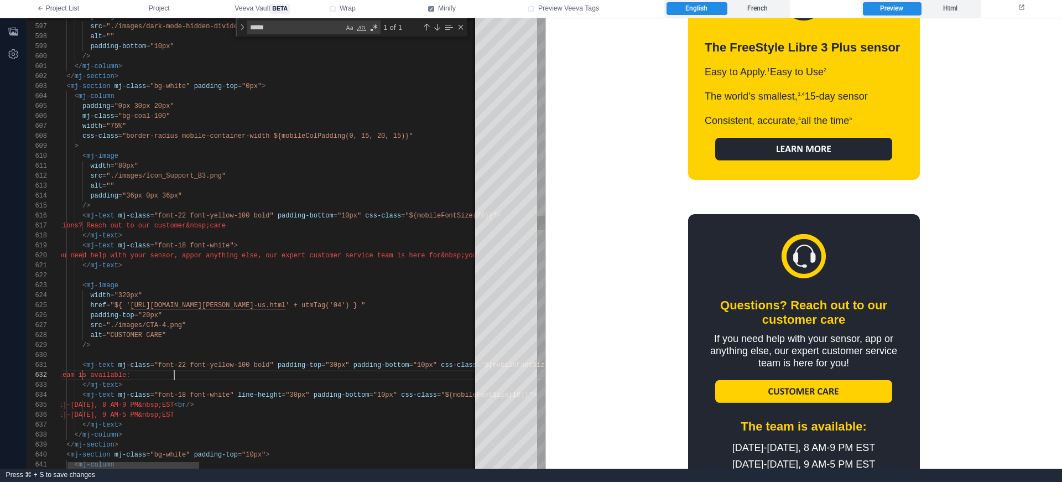
click at [130, 373] on span "The team is available:" at bounding box center [86, 375] width 87 height 8
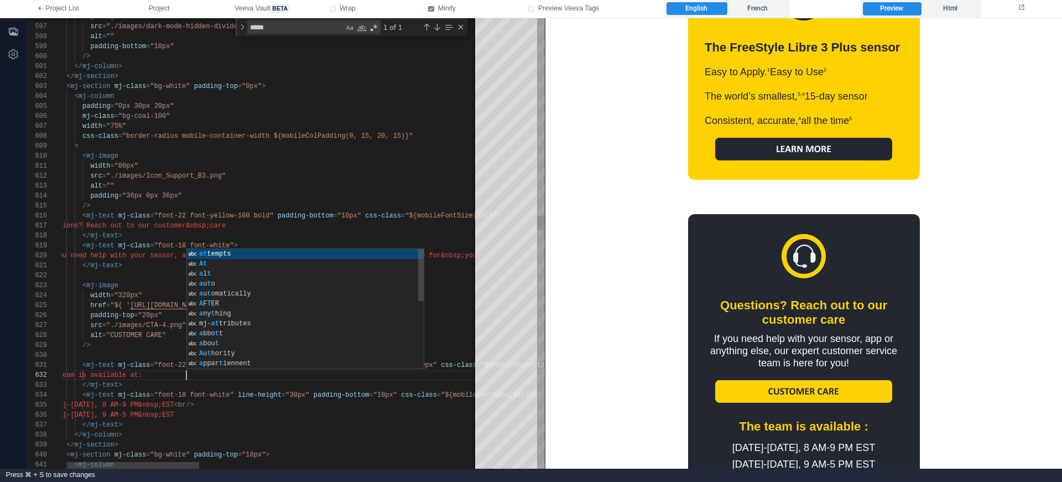
scroll to position [10, 144]
type textarea "**********"
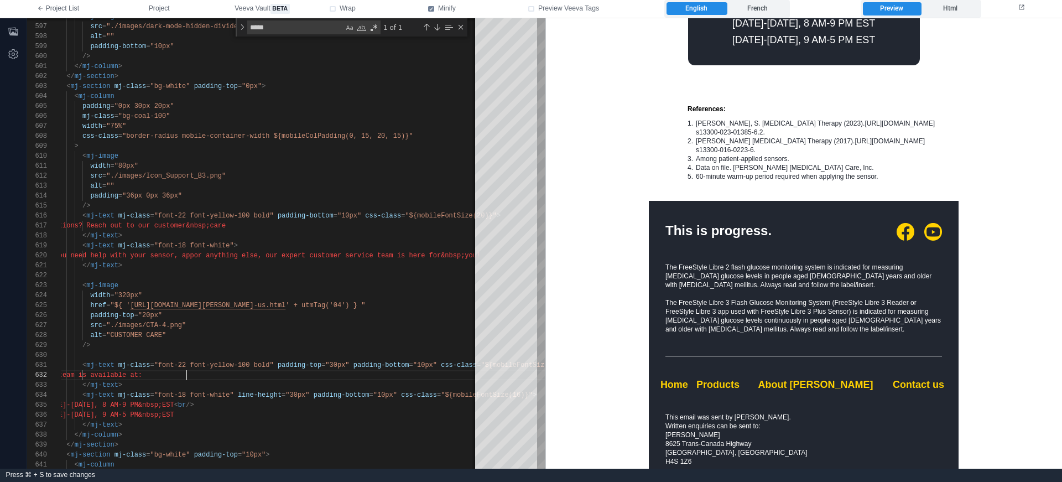
scroll to position [1851, 0]
